Goal: Entertainment & Leisure: Consume media (video, audio)

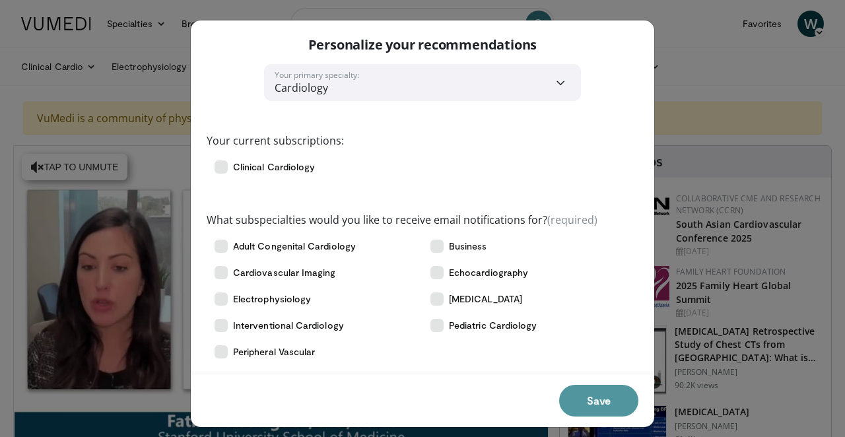
click at [608, 404] on button "Save" at bounding box center [598, 401] width 79 height 32
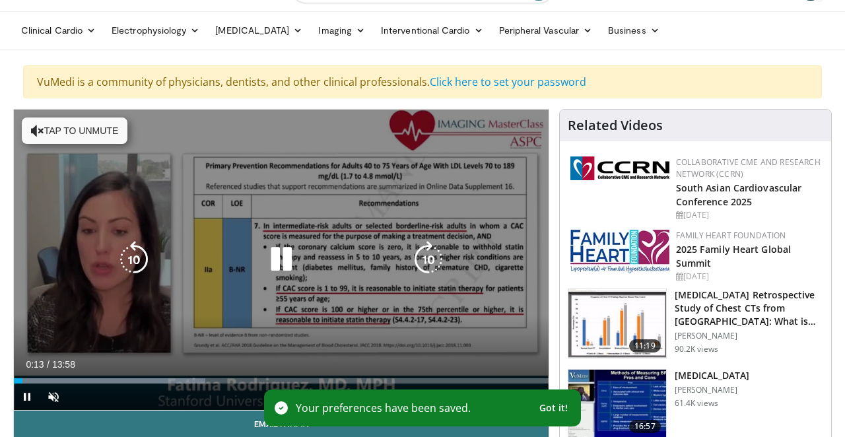
scroll to position [37, 0]
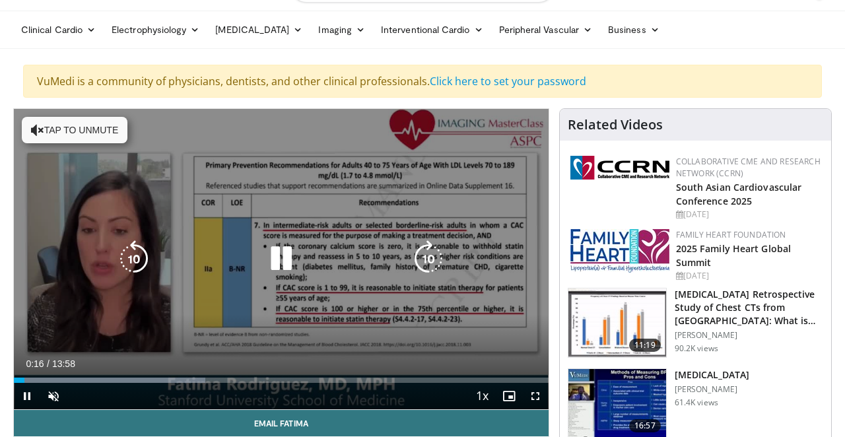
click at [77, 129] on button "Tap to unmute" at bounding box center [75, 130] width 106 height 26
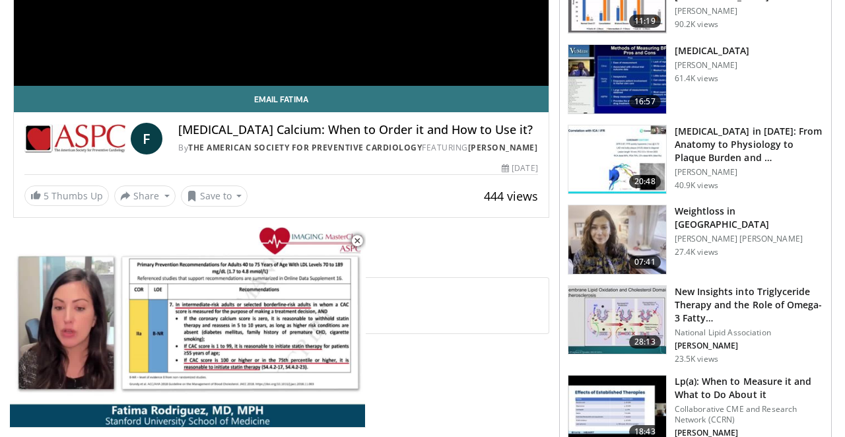
scroll to position [299, 0]
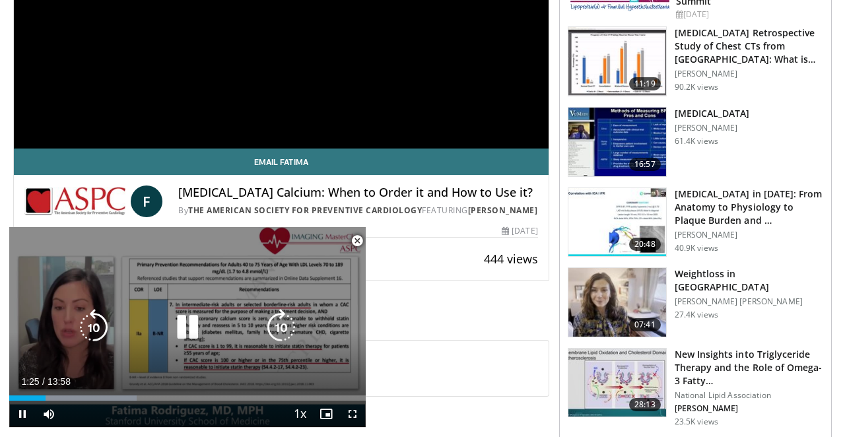
click at [207, 270] on div "10 seconds Tap to unmute" at bounding box center [187, 327] width 357 height 200
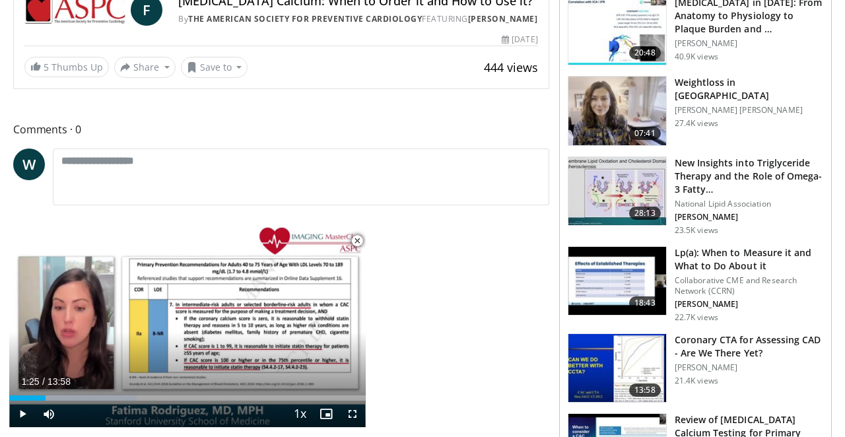
scroll to position [489, 0]
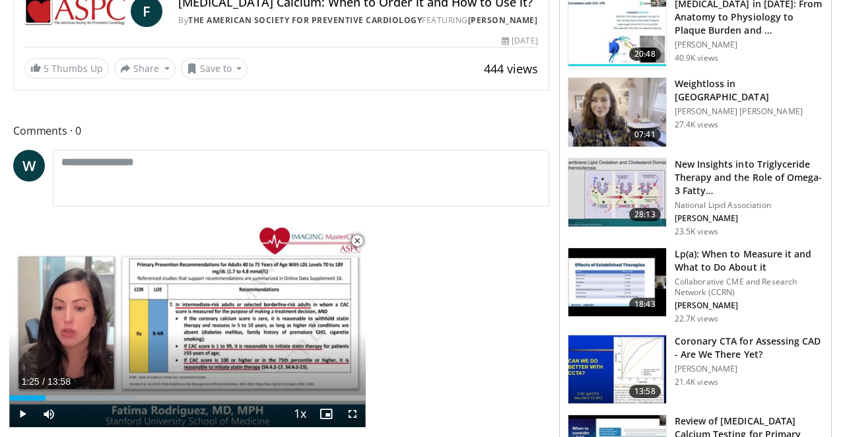
click at [356, 239] on span "Video Player" at bounding box center [357, 241] width 26 height 26
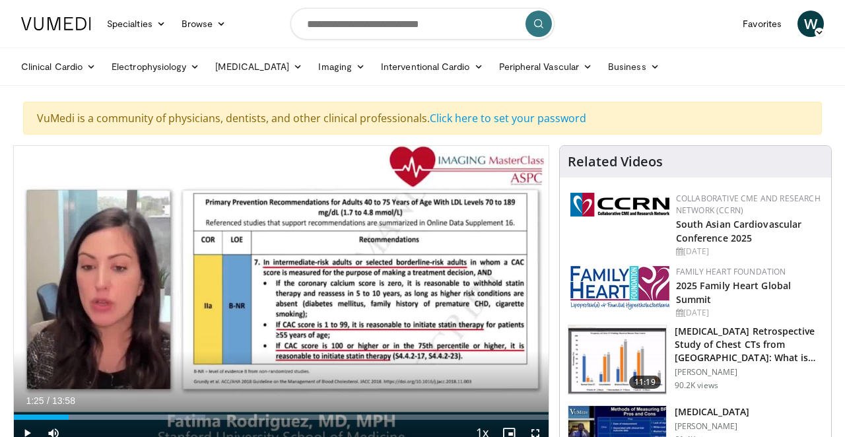
scroll to position [0, 0]
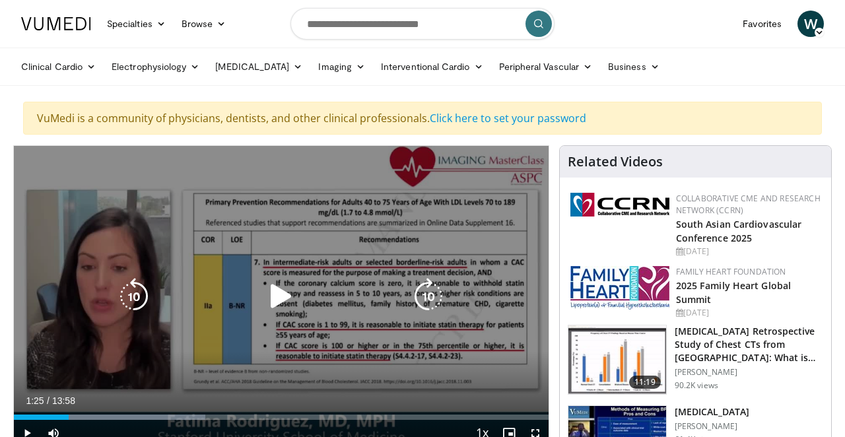
click at [273, 297] on icon "Video Player" at bounding box center [281, 296] width 37 height 37
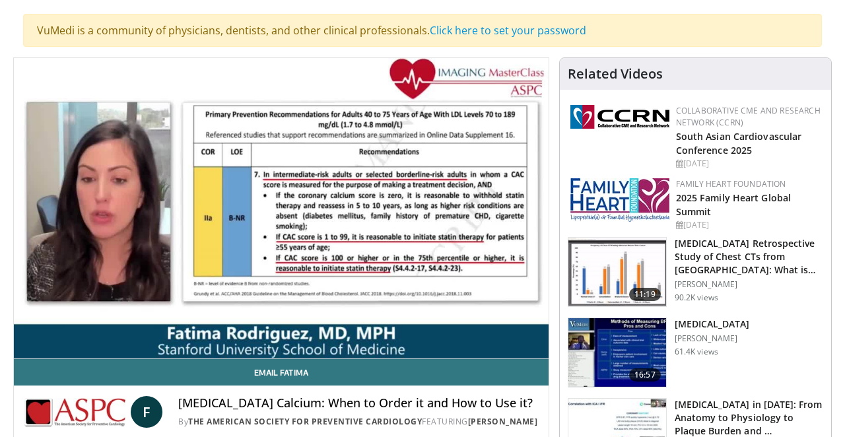
scroll to position [94, 0]
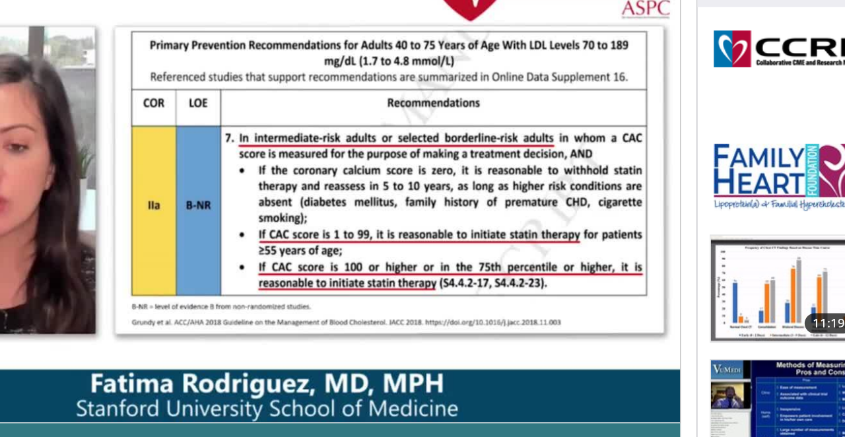
click at [425, 260] on div "10 seconds Tap to unmute" at bounding box center [281, 202] width 535 height 300
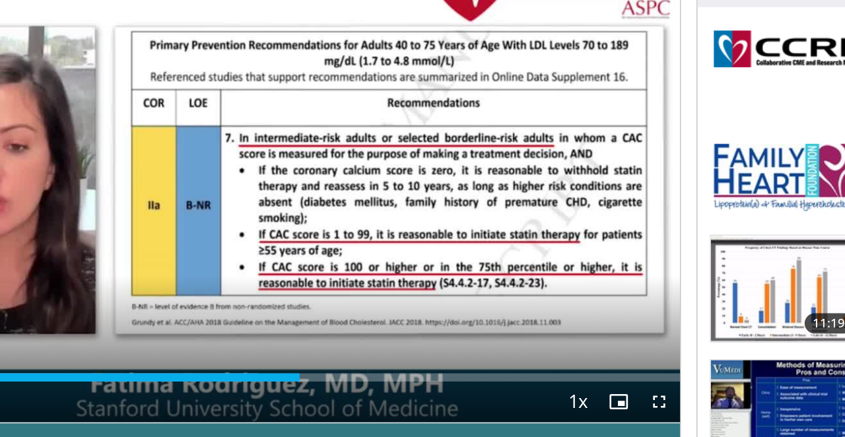
click at [522, 326] on span "Video Player" at bounding box center [535, 339] width 26 height 26
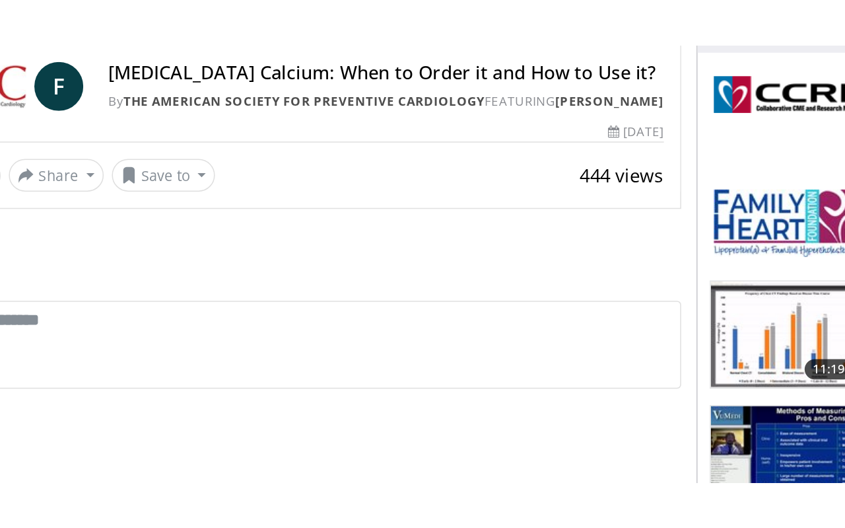
scroll to position [267, 0]
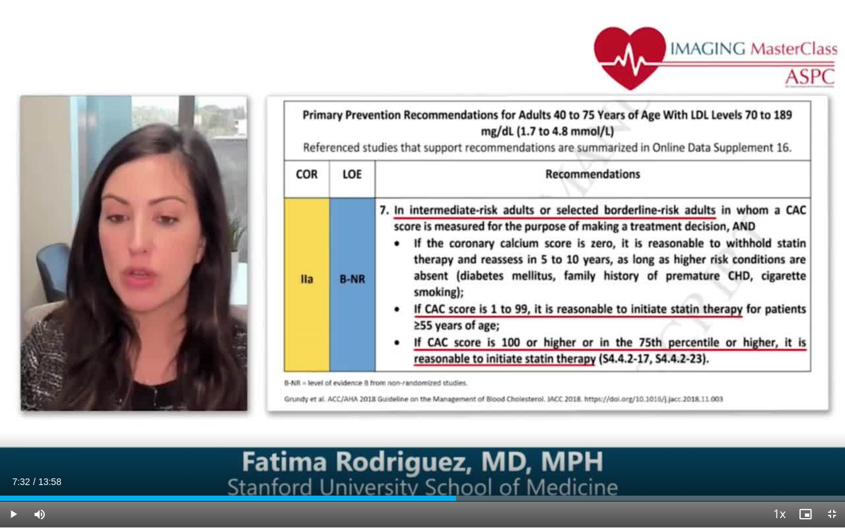
click at [14, 437] on span "Video Player" at bounding box center [13, 514] width 26 height 26
